Goal: Task Accomplishment & Management: Manage account settings

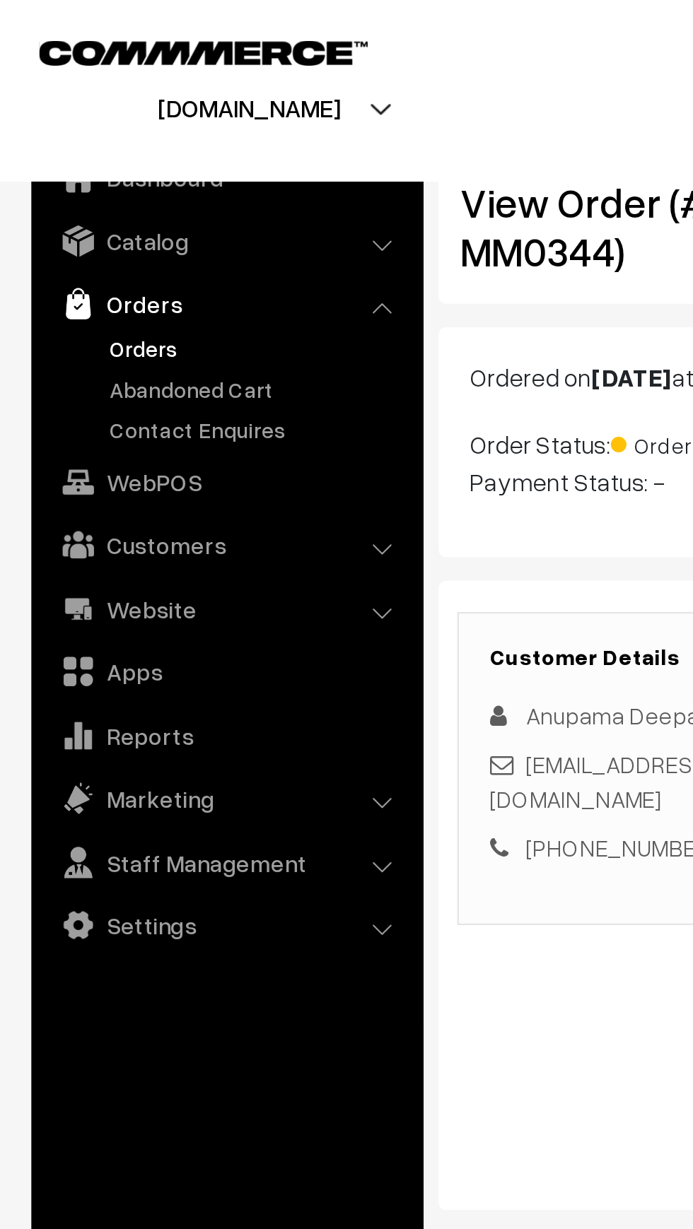
click at [49, 156] on link "Orders" at bounding box center [116, 157] width 140 height 15
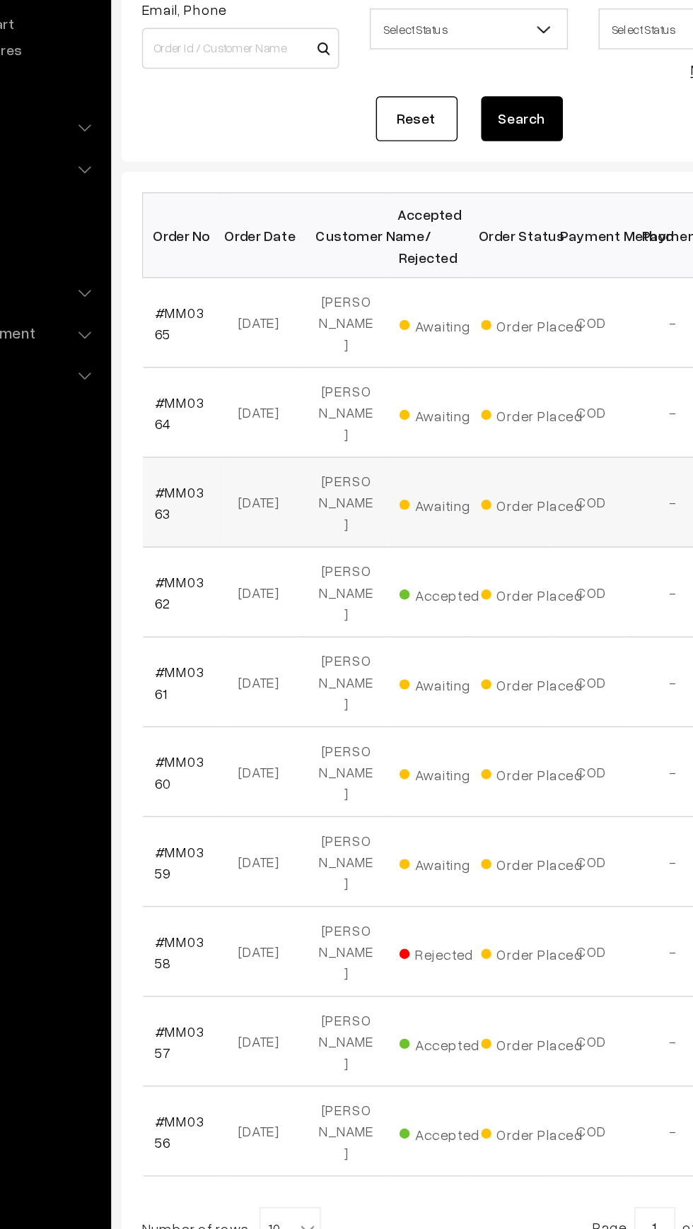
click at [409, 498] on span "Awaiting" at bounding box center [425, 507] width 71 height 18
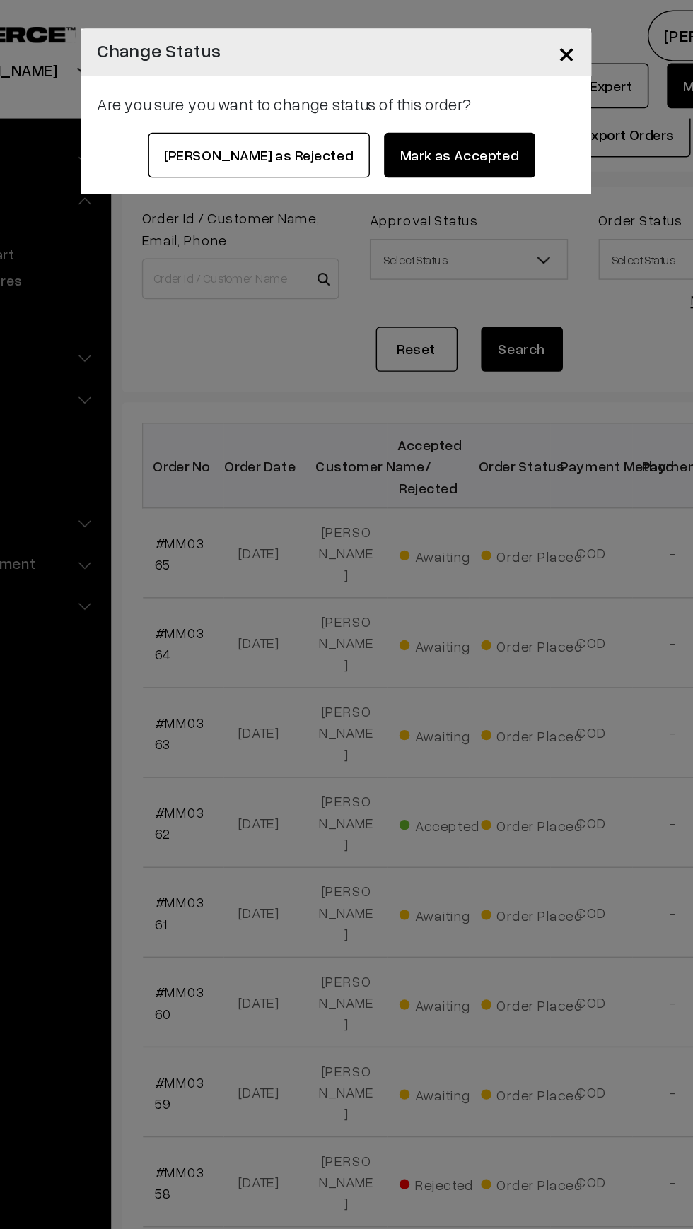
click at [266, 114] on button "[PERSON_NAME] as Rejected" at bounding box center [292, 107] width 153 height 31
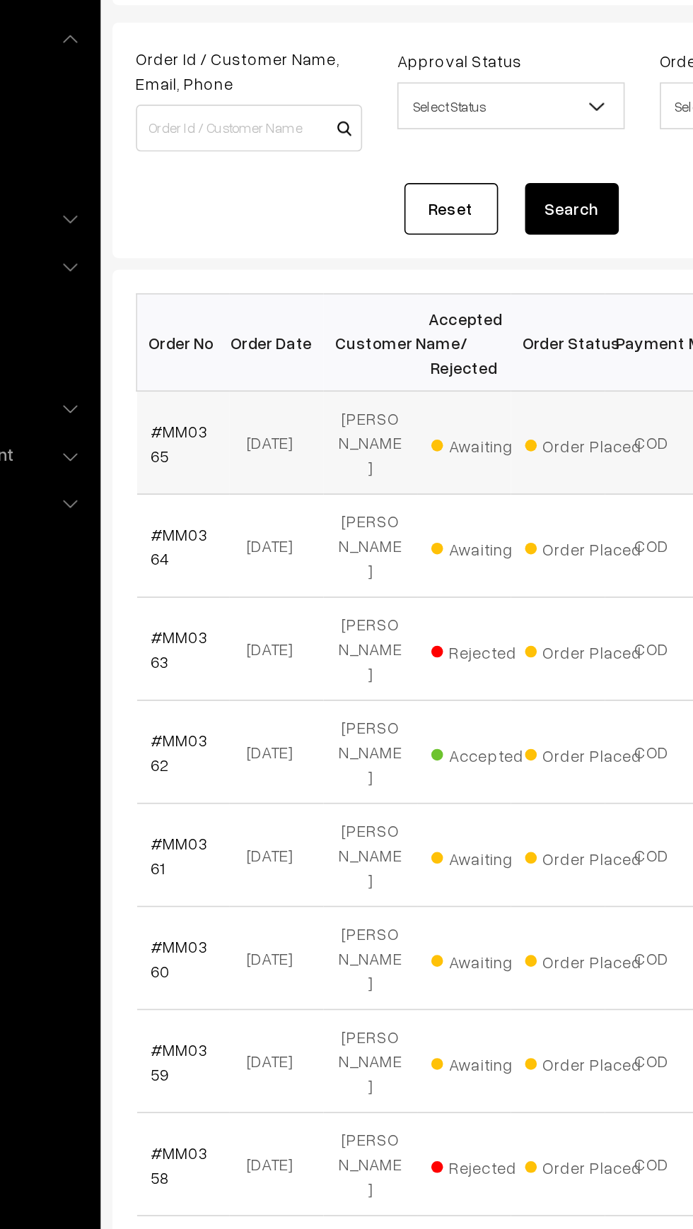
click at [406, 384] on span "Awaiting" at bounding box center [425, 383] width 71 height 18
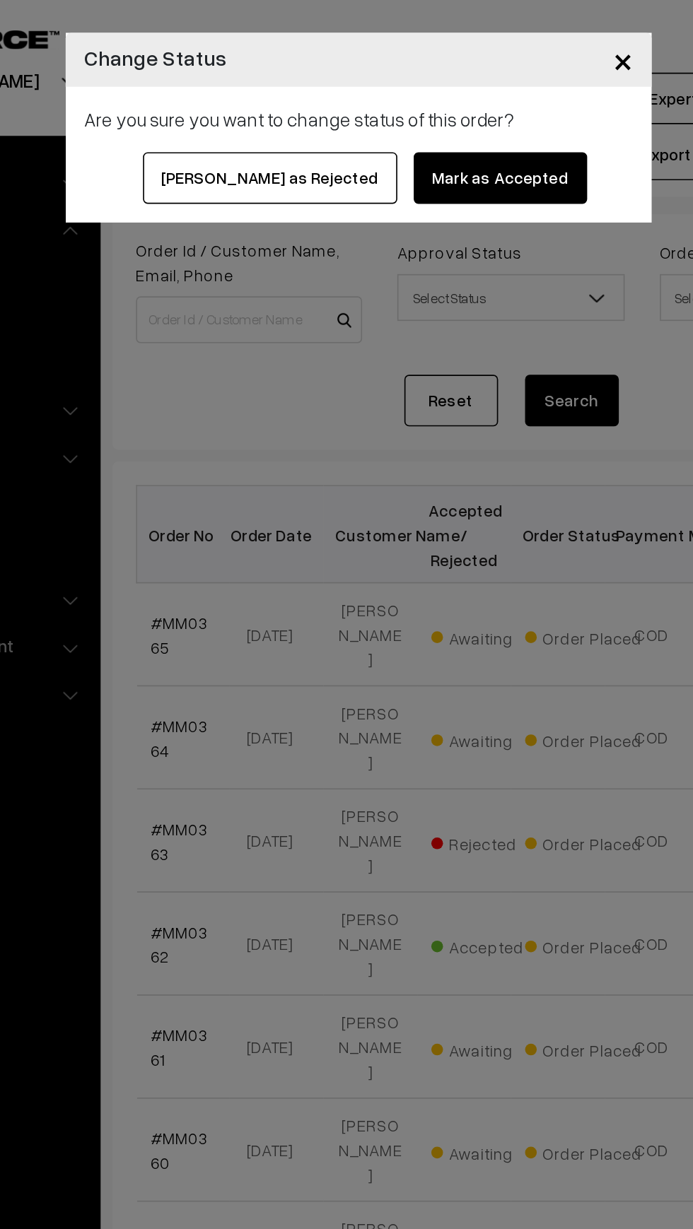
click at [396, 111] on button "Mark as Accepted" at bounding box center [432, 107] width 105 height 31
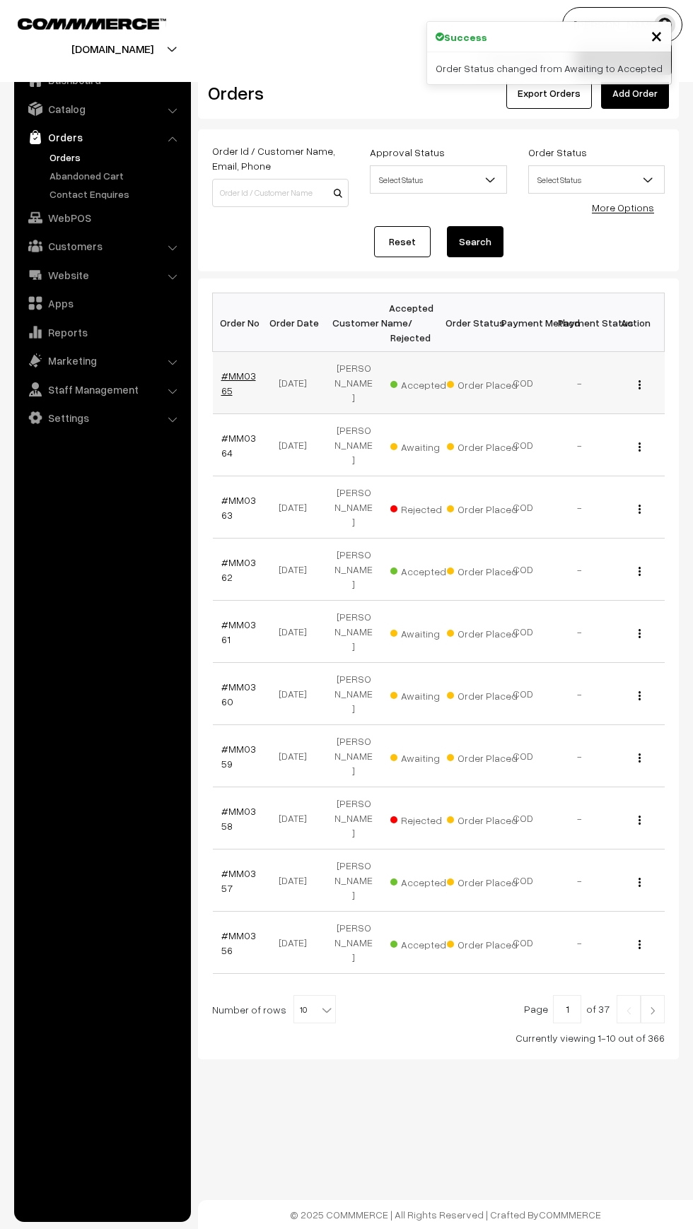
click at [223, 382] on link "#MM0365" at bounding box center [238, 383] width 35 height 27
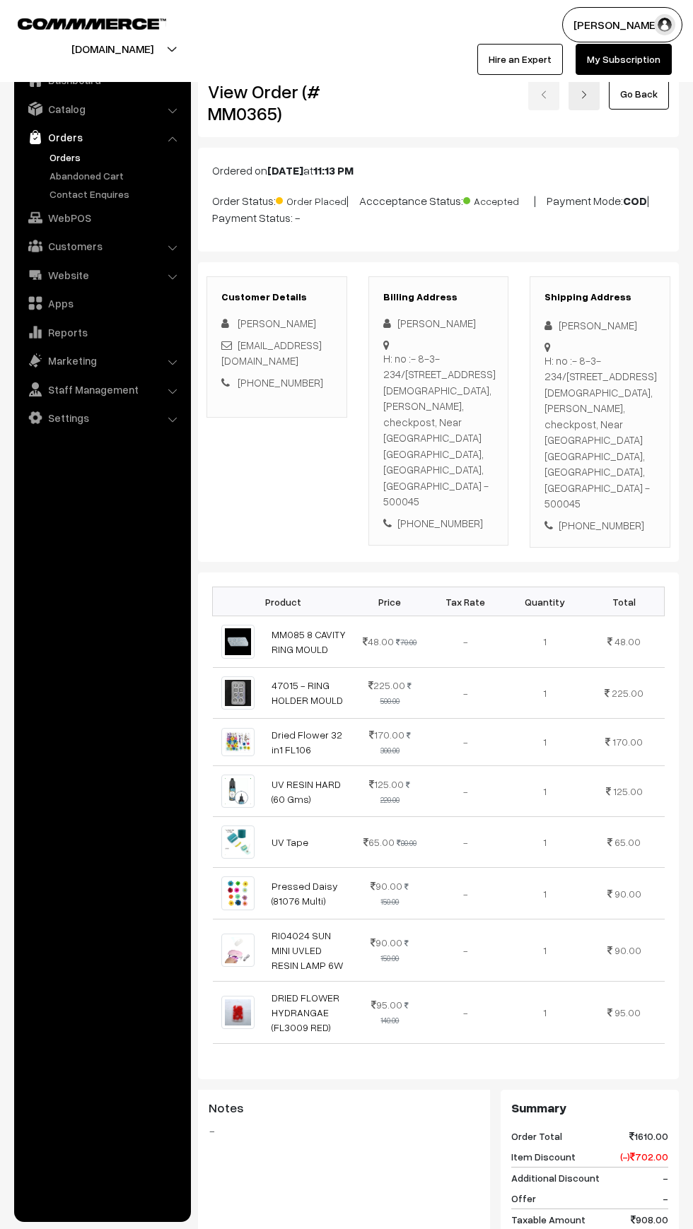
scroll to position [465, 0]
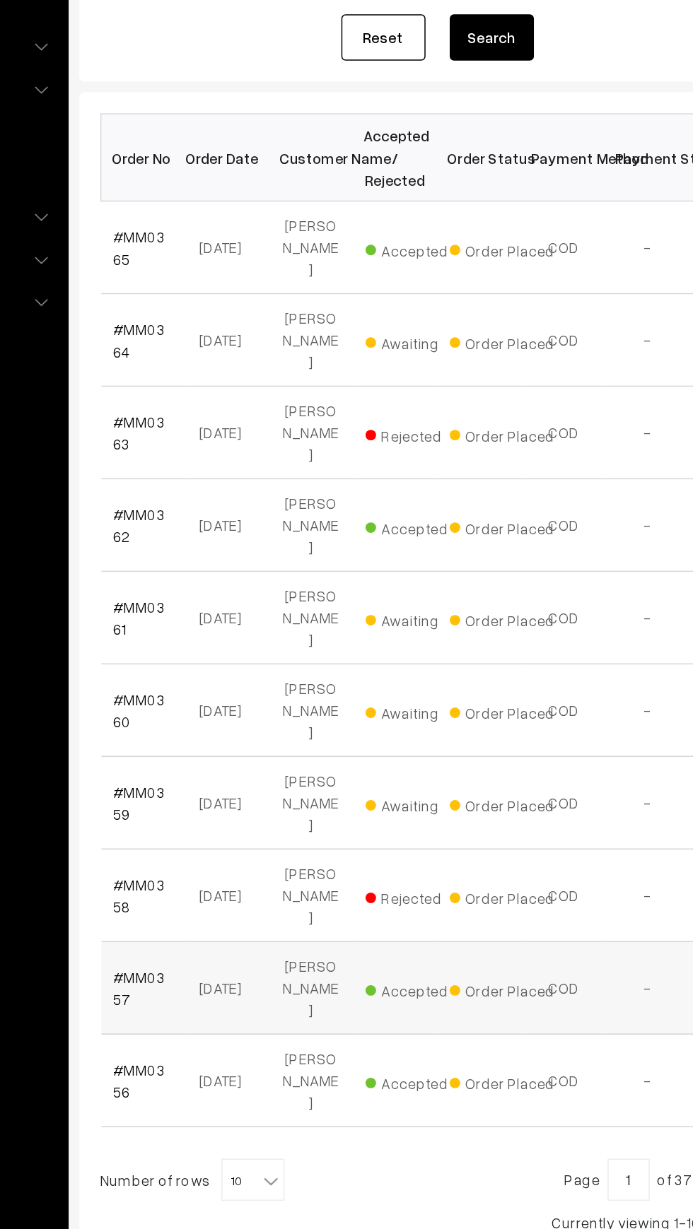
click at [412, 872] on span "Accepted" at bounding box center [425, 881] width 71 height 18
click at [486, 850] on td "Order Placed" at bounding box center [466, 881] width 57 height 62
click at [224, 867] on link "#MM0357" at bounding box center [238, 880] width 35 height 27
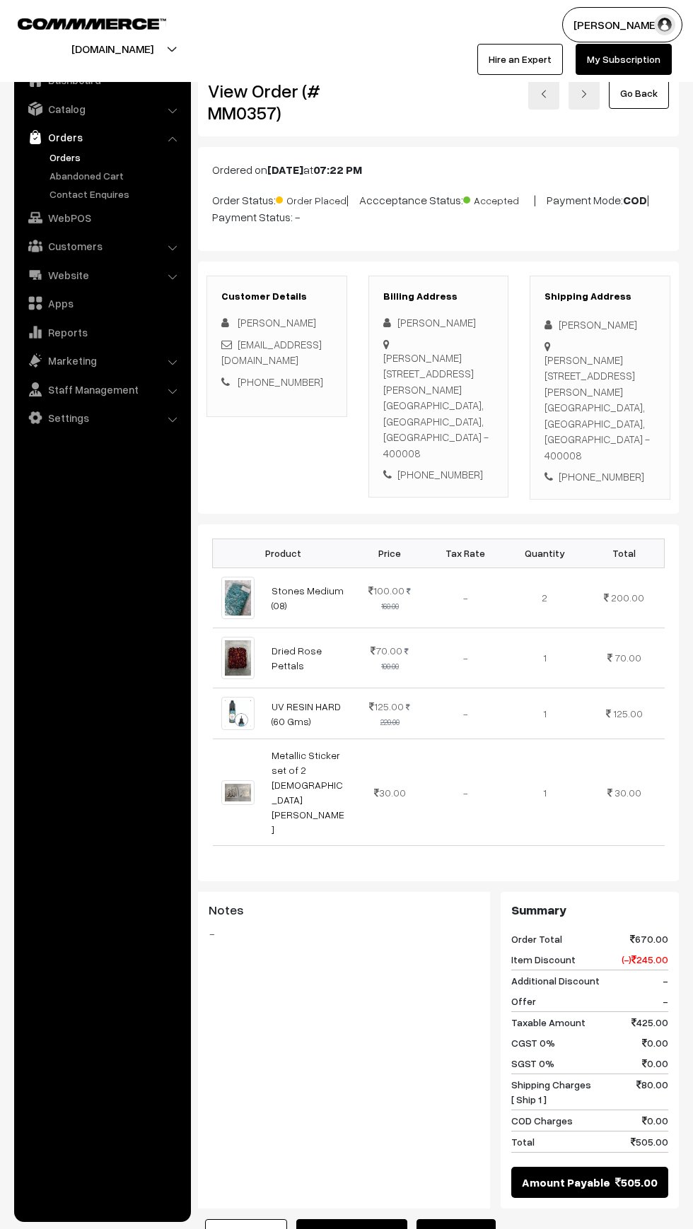
scroll to position [1, 0]
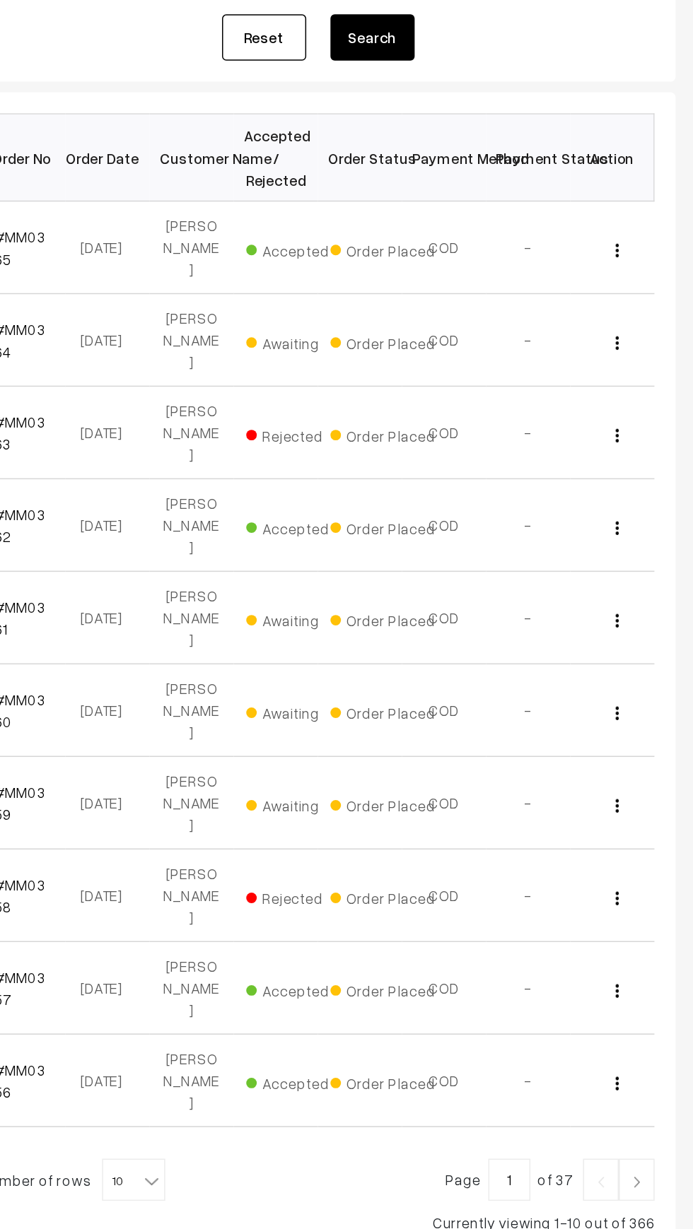
click at [660, 995] on link at bounding box center [653, 1009] width 24 height 28
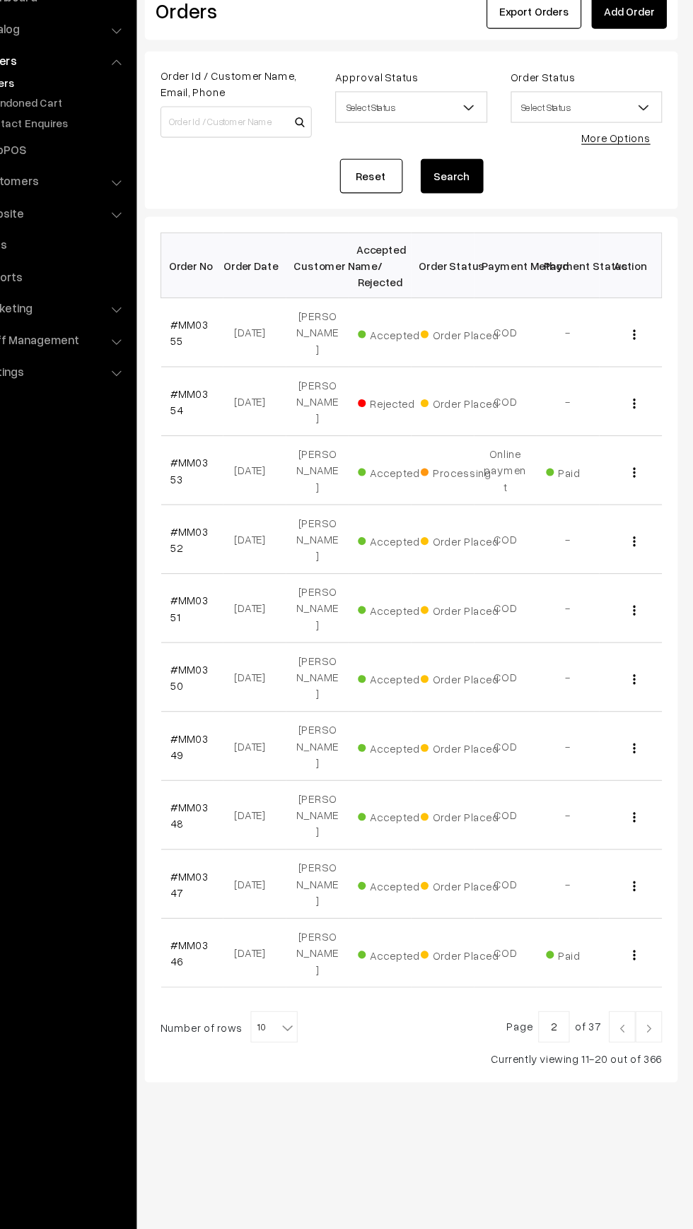
click at [628, 995] on link at bounding box center [628, 1009] width 24 height 28
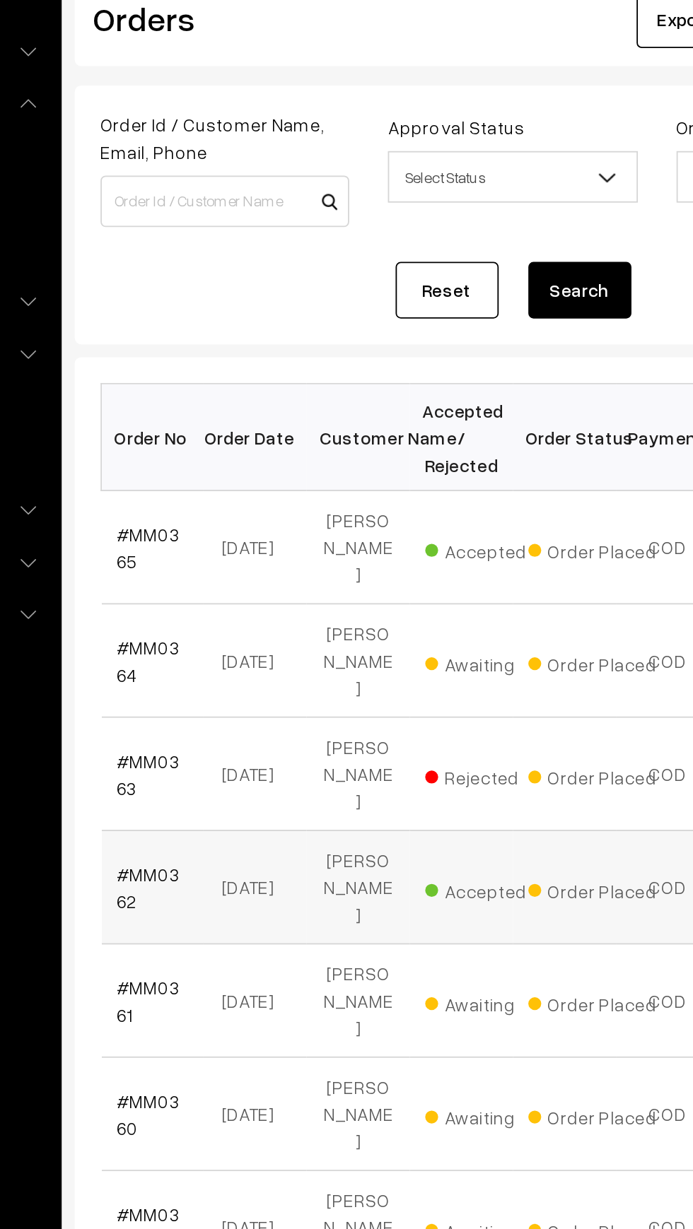
click at [419, 561] on span "Accepted" at bounding box center [425, 570] width 71 height 18
click at [223, 556] on link "#MM0362" at bounding box center [238, 569] width 35 height 27
click at [233, 370] on link "#MM0365" at bounding box center [238, 383] width 35 height 27
click at [224, 432] on link "#MM0364" at bounding box center [238, 445] width 35 height 27
